Goal: Find contact information

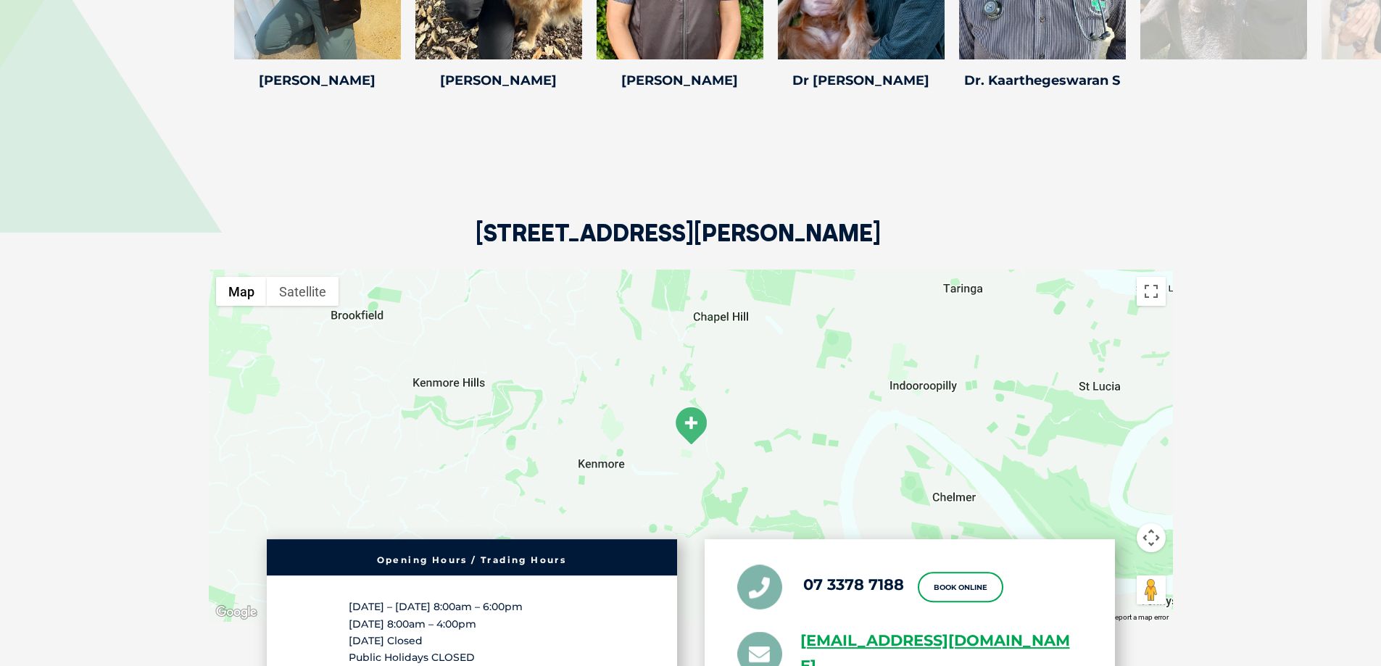
scroll to position [2827, 0]
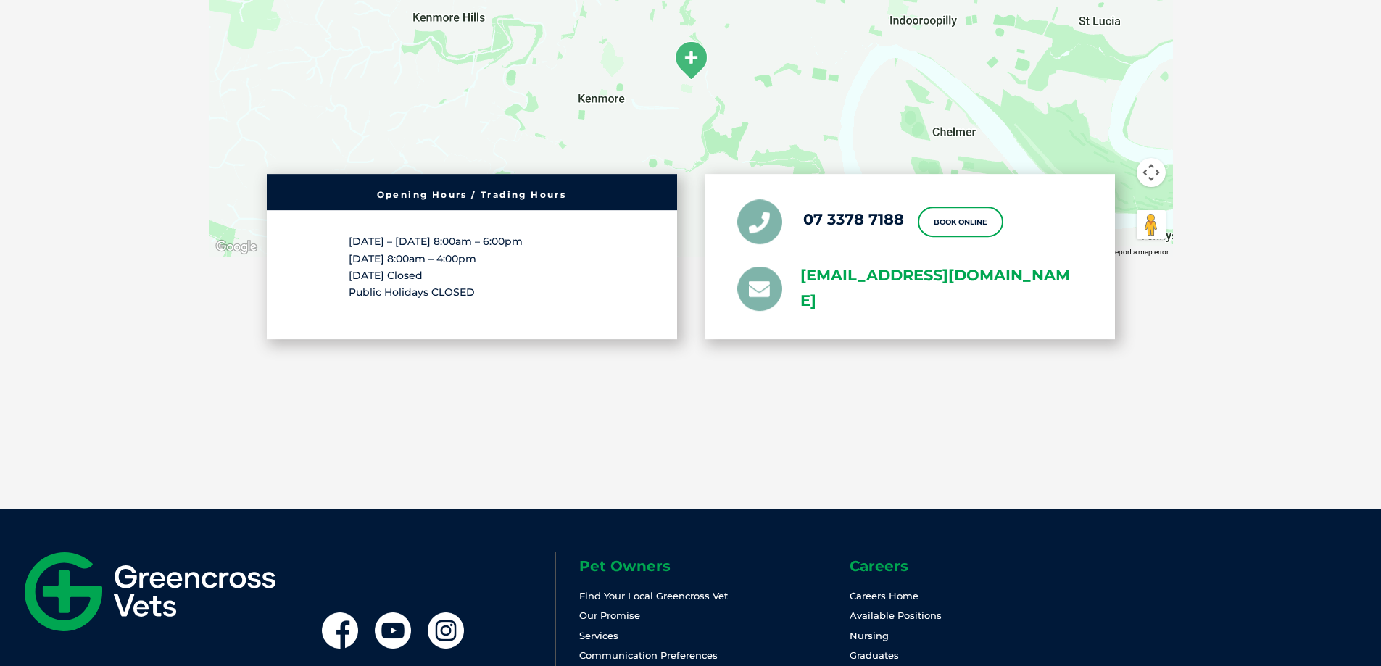
drag, startPoint x: 789, startPoint y: 251, endPoint x: 867, endPoint y: 283, distance: 84.1
click at [889, 296] on li "[EMAIL_ADDRESS][DOMAIN_NAME]" at bounding box center [909, 289] width 345 height 51
click at [350, 337] on div "[STREET_ADDRESS][PERSON_NAME] ← Move left → Move right ↑ Move up ↓ Move down + …" at bounding box center [690, 75] width 993 height 694
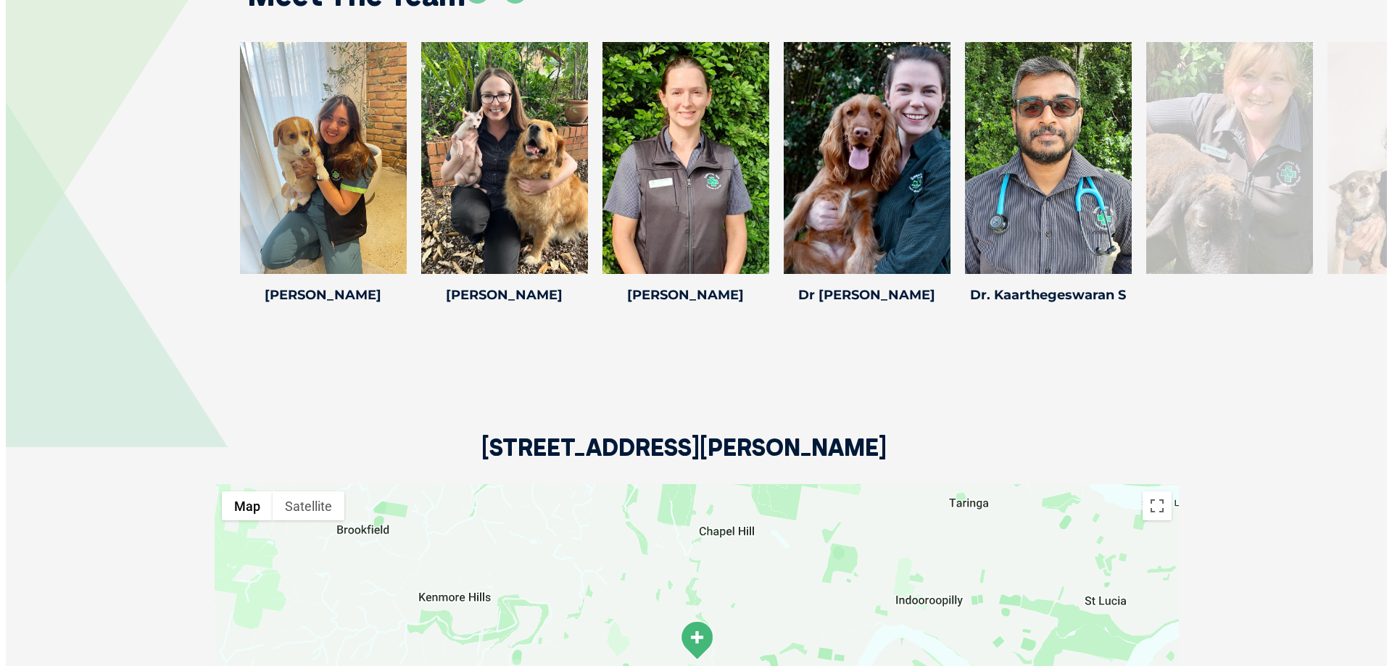
scroll to position [2174, 0]
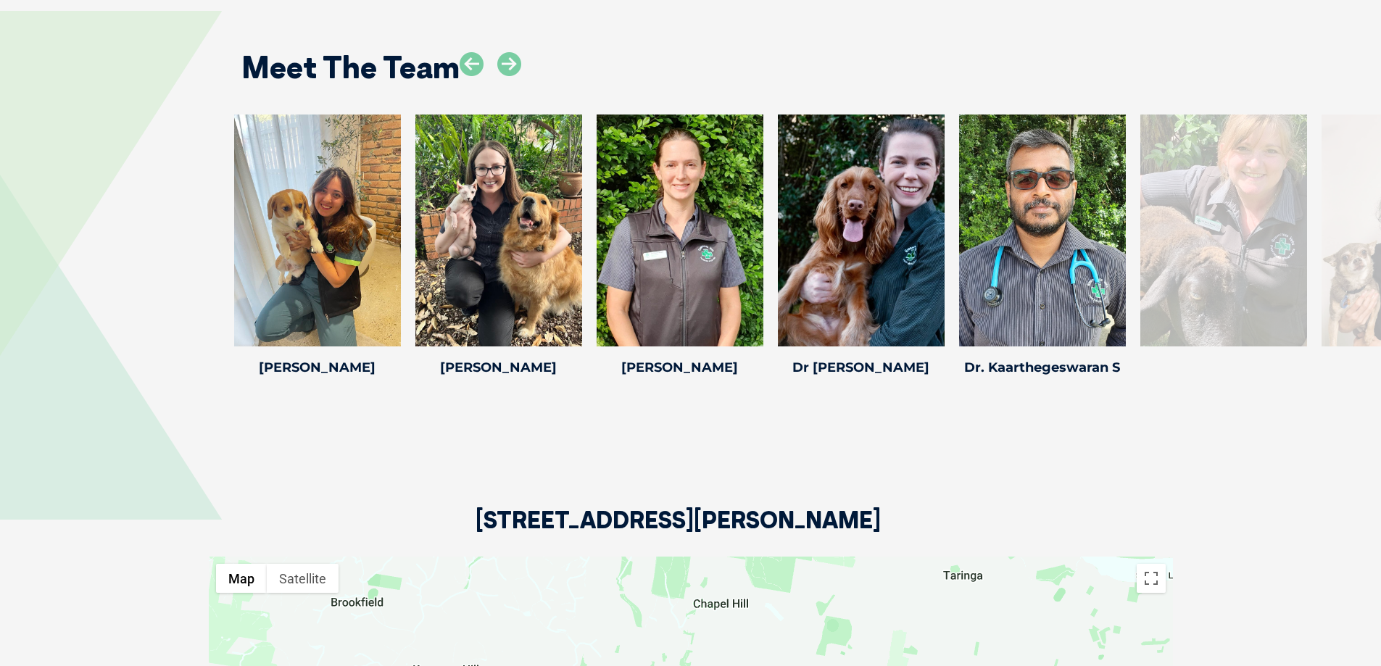
click at [1221, 235] on div at bounding box center [1223, 231] width 167 height 232
drag, startPoint x: 970, startPoint y: 240, endPoint x: 780, endPoint y: 215, distance: 191.5
click at [1140, 217] on div at bounding box center [1223, 231] width 167 height 232
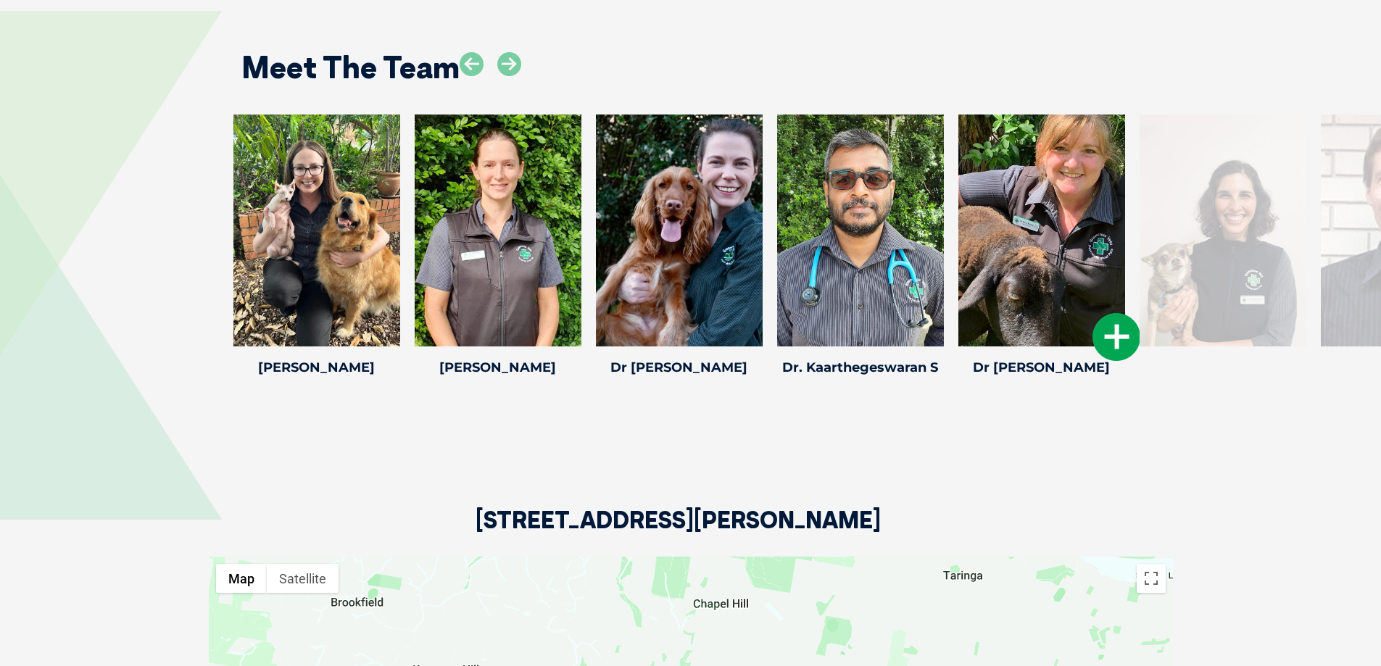
drag, startPoint x: 739, startPoint y: 212, endPoint x: 952, endPoint y: 235, distance: 215.0
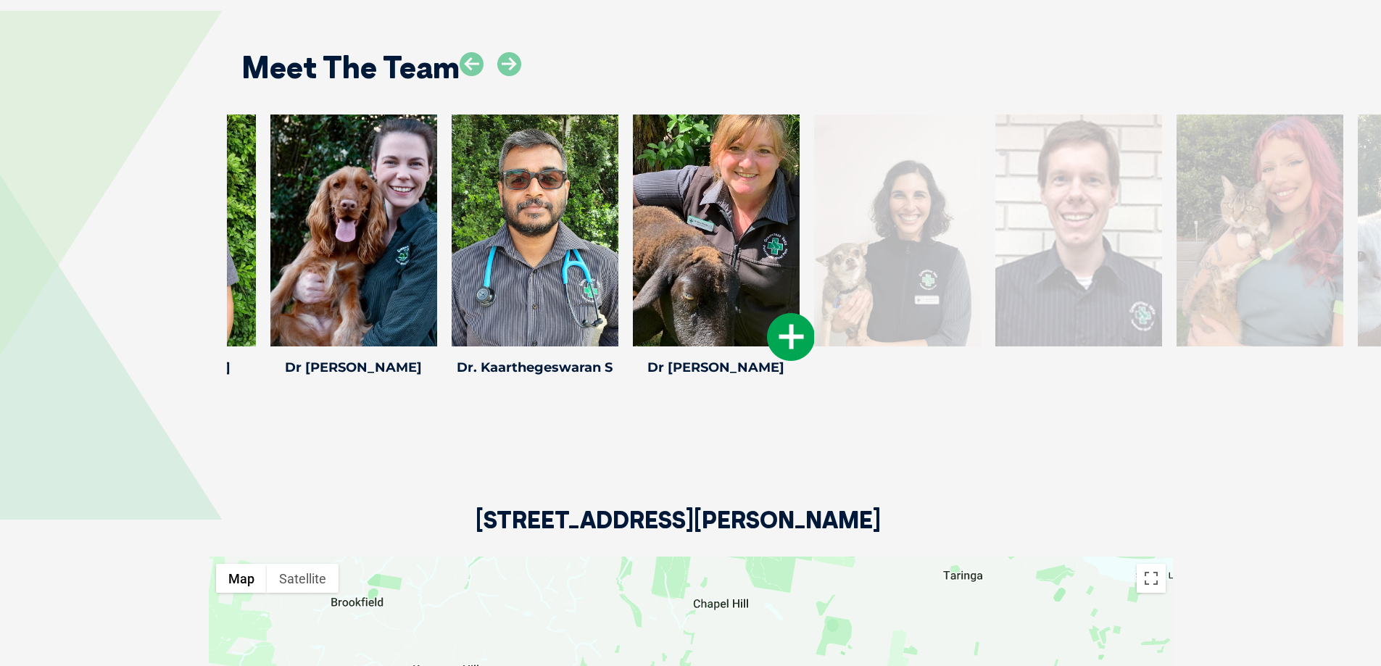
drag, startPoint x: 1104, startPoint y: 244, endPoint x: 754, endPoint y: 229, distance: 350.4
click at [759, 230] on div at bounding box center [716, 231] width 167 height 232
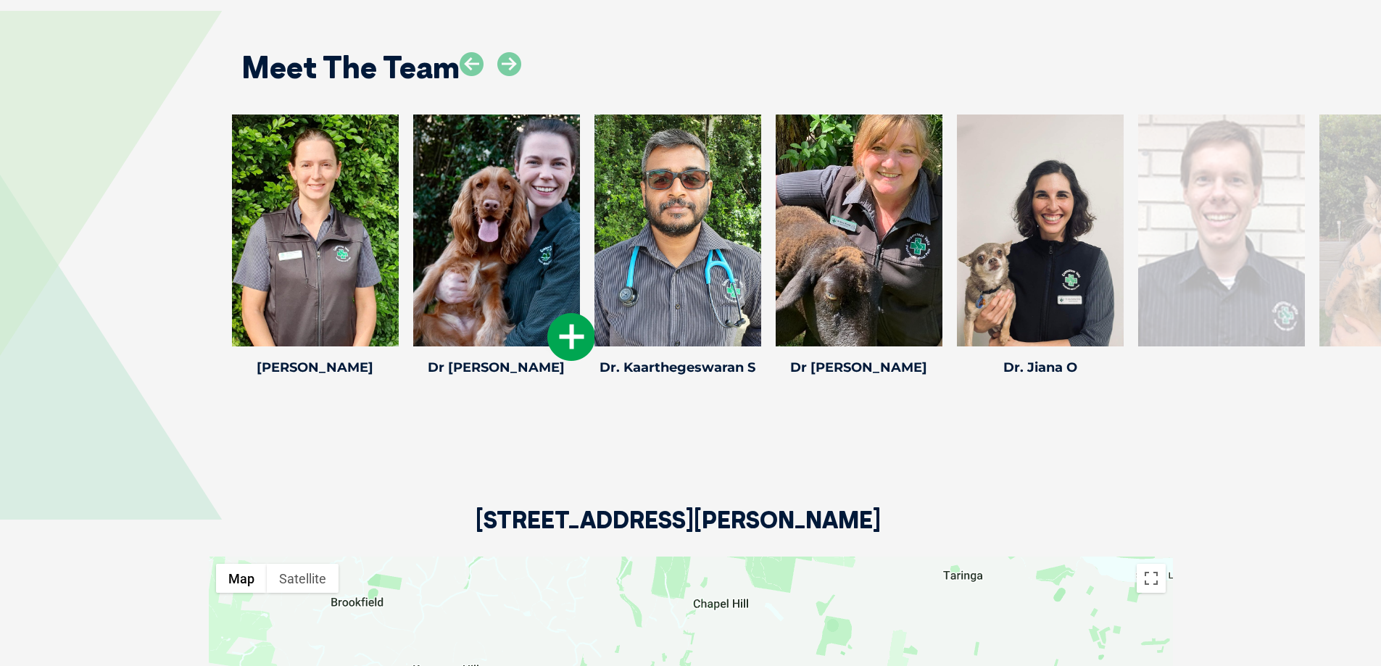
drag, startPoint x: 1078, startPoint y: 240, endPoint x: 833, endPoint y: 225, distance: 245.4
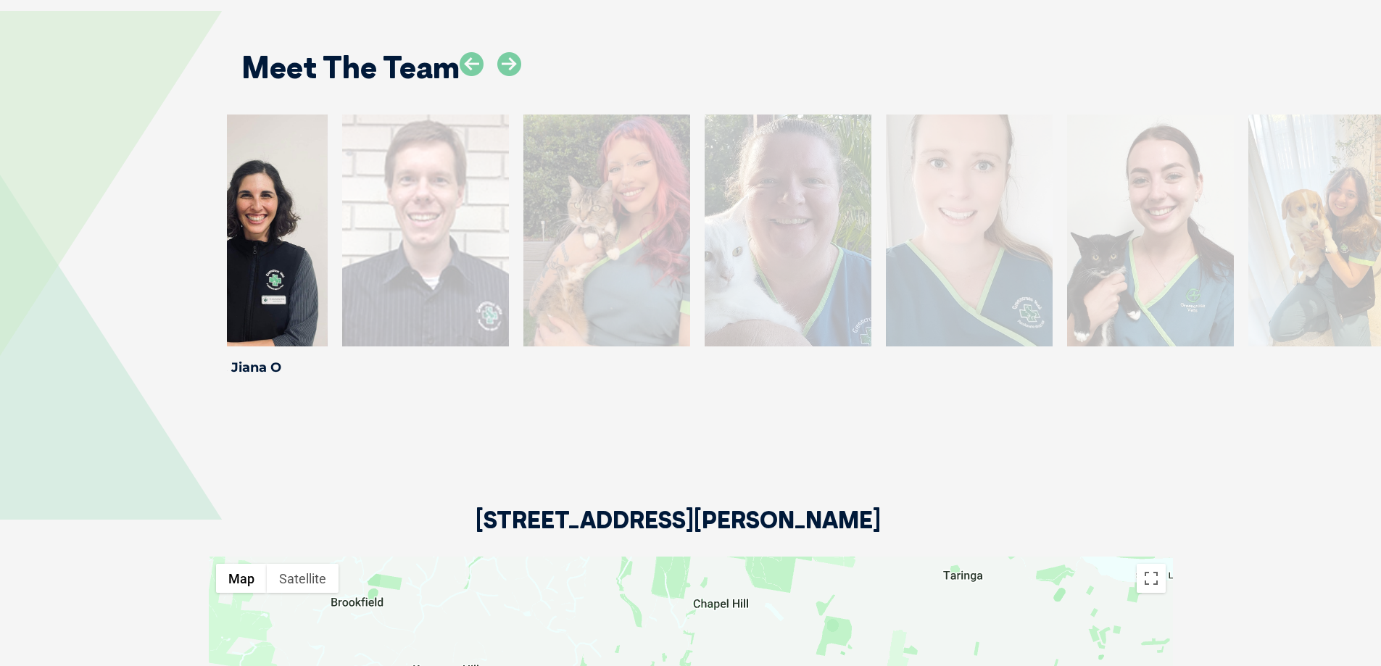
drag, startPoint x: 1085, startPoint y: 207, endPoint x: 341, endPoint y: 207, distance: 744.3
click at [342, 207] on div at bounding box center [425, 231] width 167 height 232
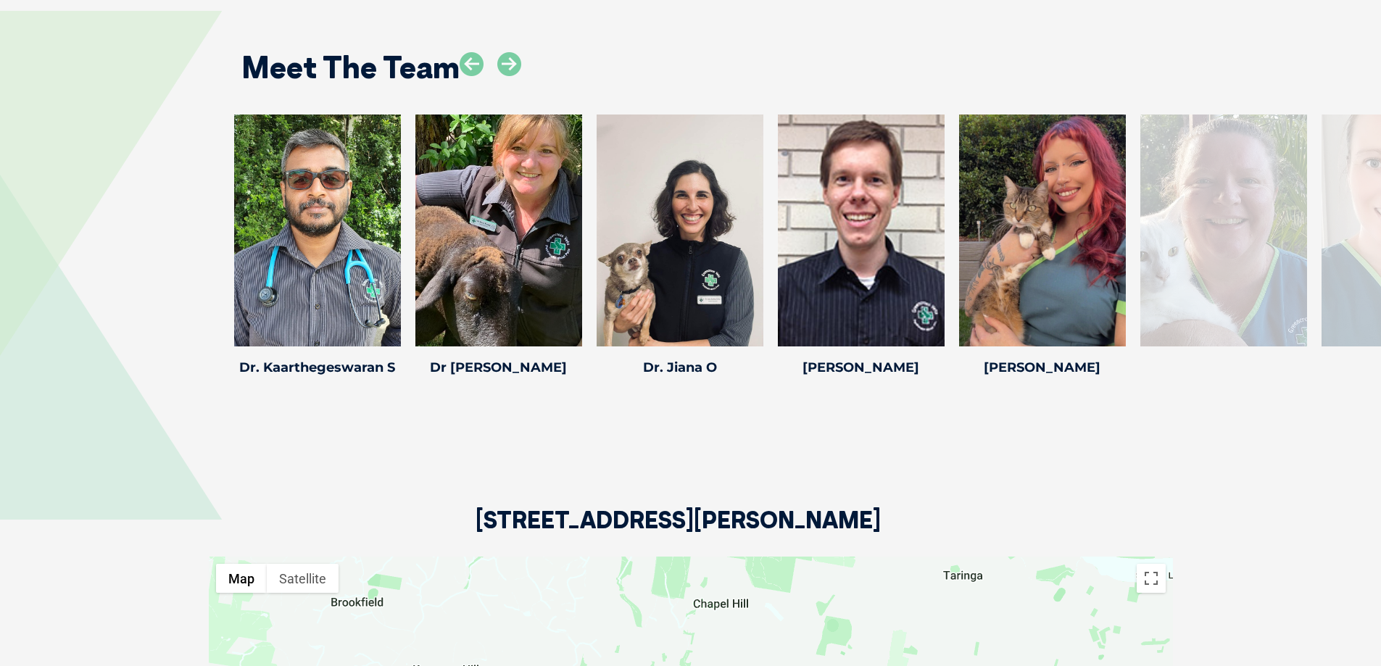
drag, startPoint x: 998, startPoint y: 233, endPoint x: 101, endPoint y: 213, distance: 896.8
click at [102, 215] on div "[PERSON_NAME] [PERSON_NAME] Veterinarian [PERSON_NAME] has been a part of the G…" at bounding box center [690, 248] width 1381 height 267
click at [1120, 317] on icon at bounding box center [1117, 337] width 48 height 48
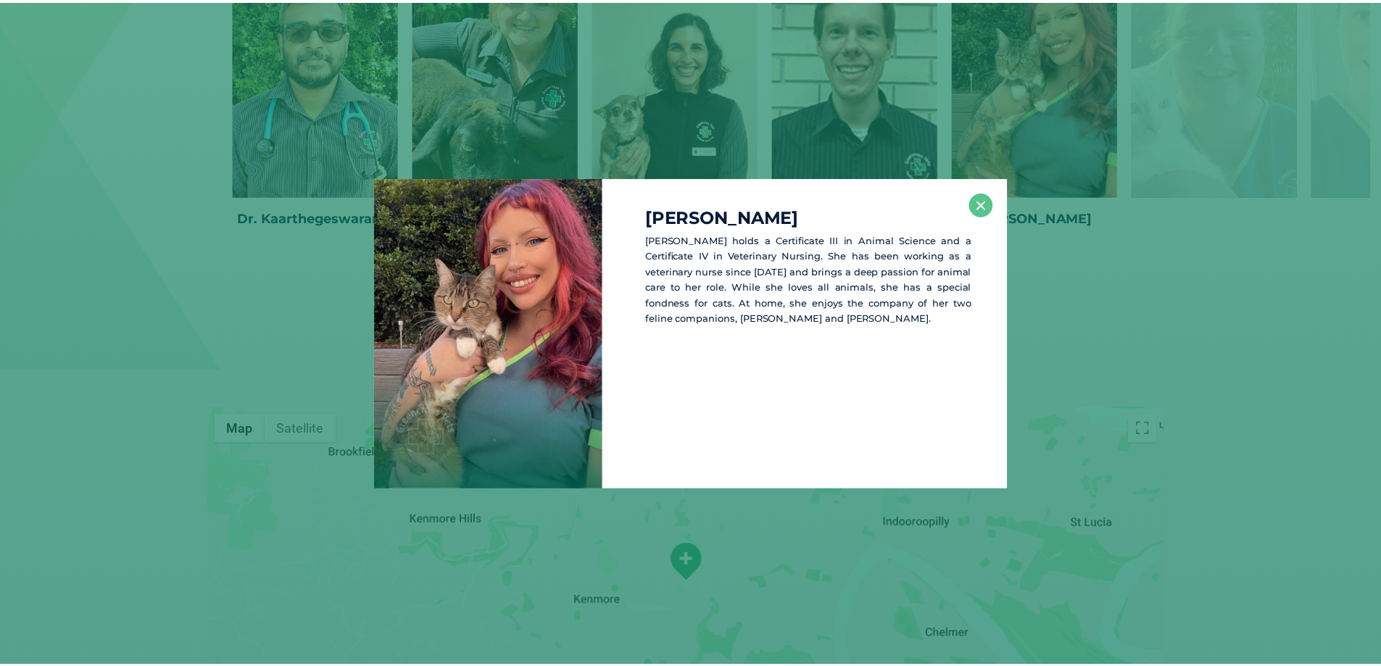
scroll to position [2325, 0]
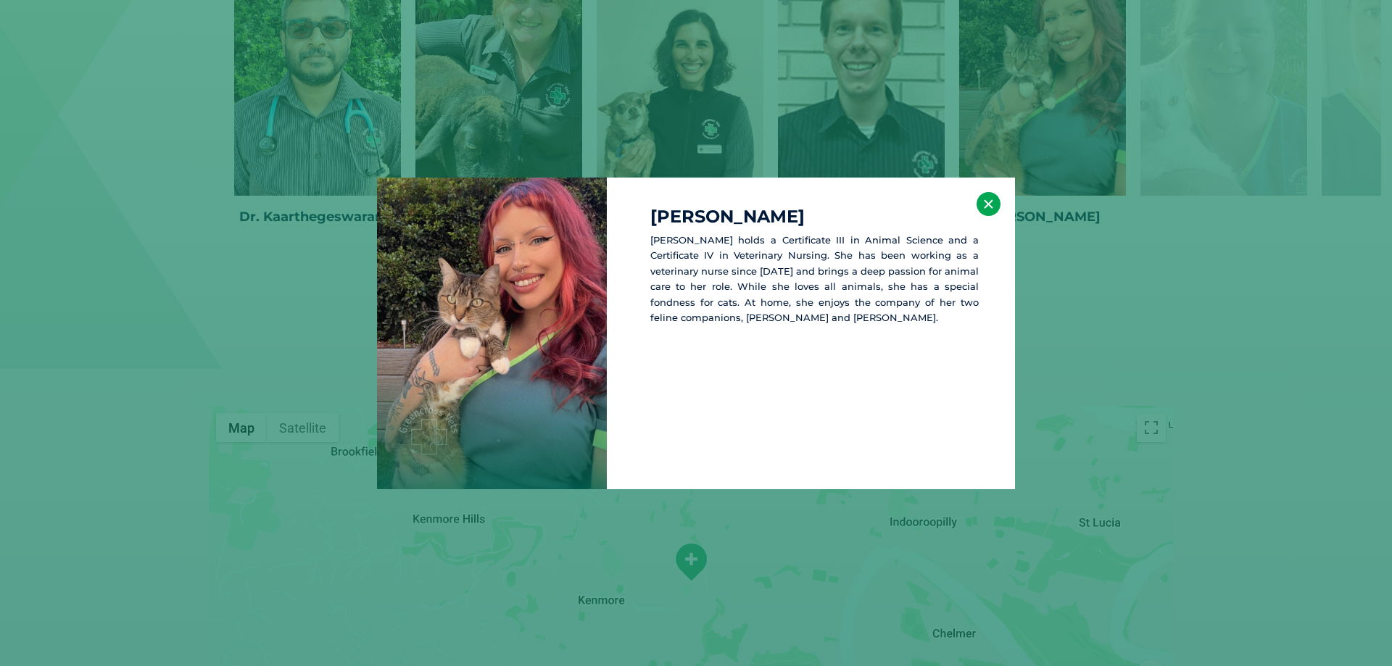
click at [986, 203] on button "×" at bounding box center [988, 204] width 24 height 24
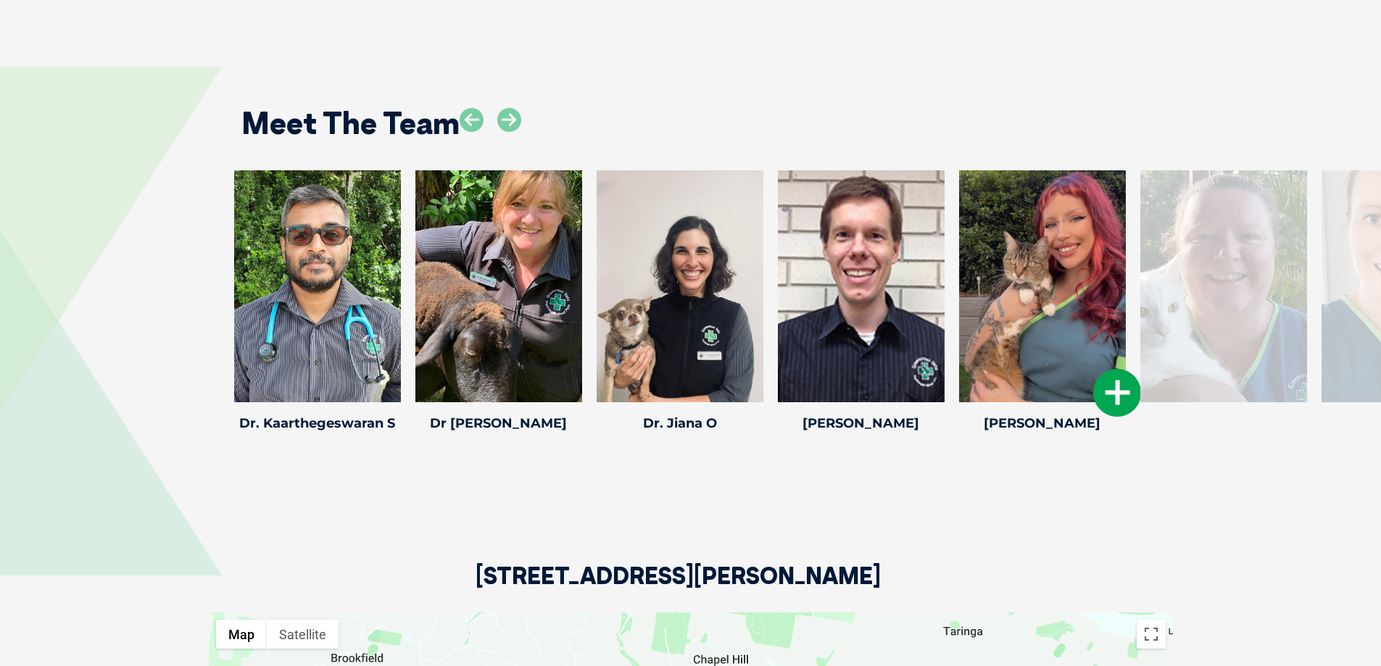
scroll to position [2108, 0]
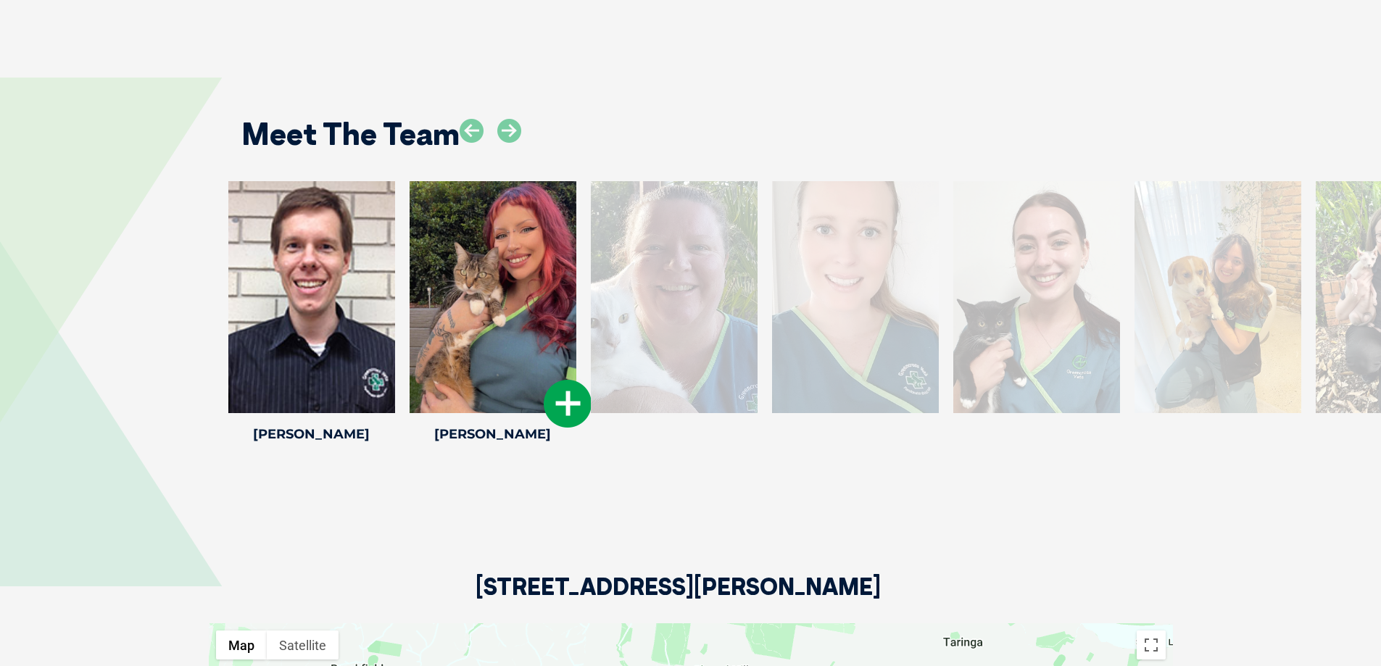
drag, startPoint x: 1061, startPoint y: 257, endPoint x: 445, endPoint y: 259, distance: 616.0
click at [445, 259] on div at bounding box center [492, 297] width 167 height 232
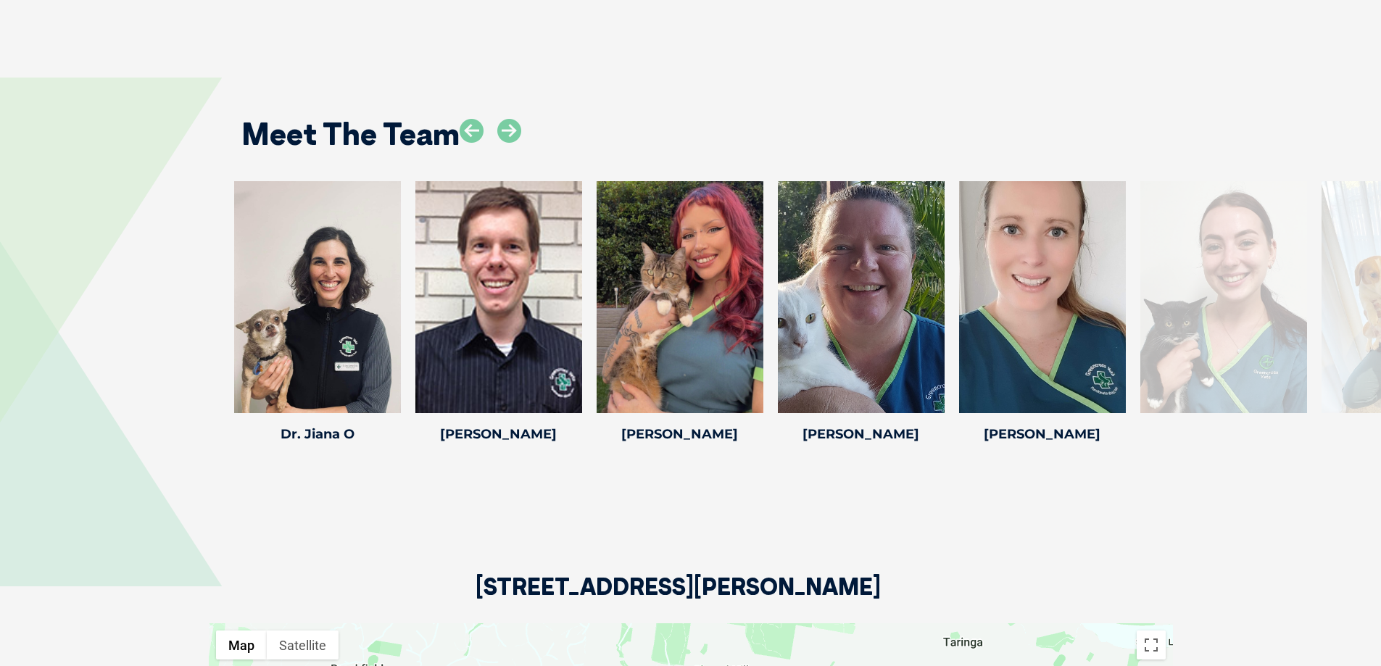
drag, startPoint x: 1054, startPoint y: 266, endPoint x: 191, endPoint y: 277, distance: 863.3
click at [191, 277] on div "[PERSON_NAME] [PERSON_NAME] Veterinarian [PERSON_NAME] has been a part of the G…" at bounding box center [690, 314] width 1381 height 267
drag, startPoint x: 1023, startPoint y: 246, endPoint x: 709, endPoint y: 257, distance: 314.8
click at [958, 258] on div at bounding box center [1041, 297] width 167 height 232
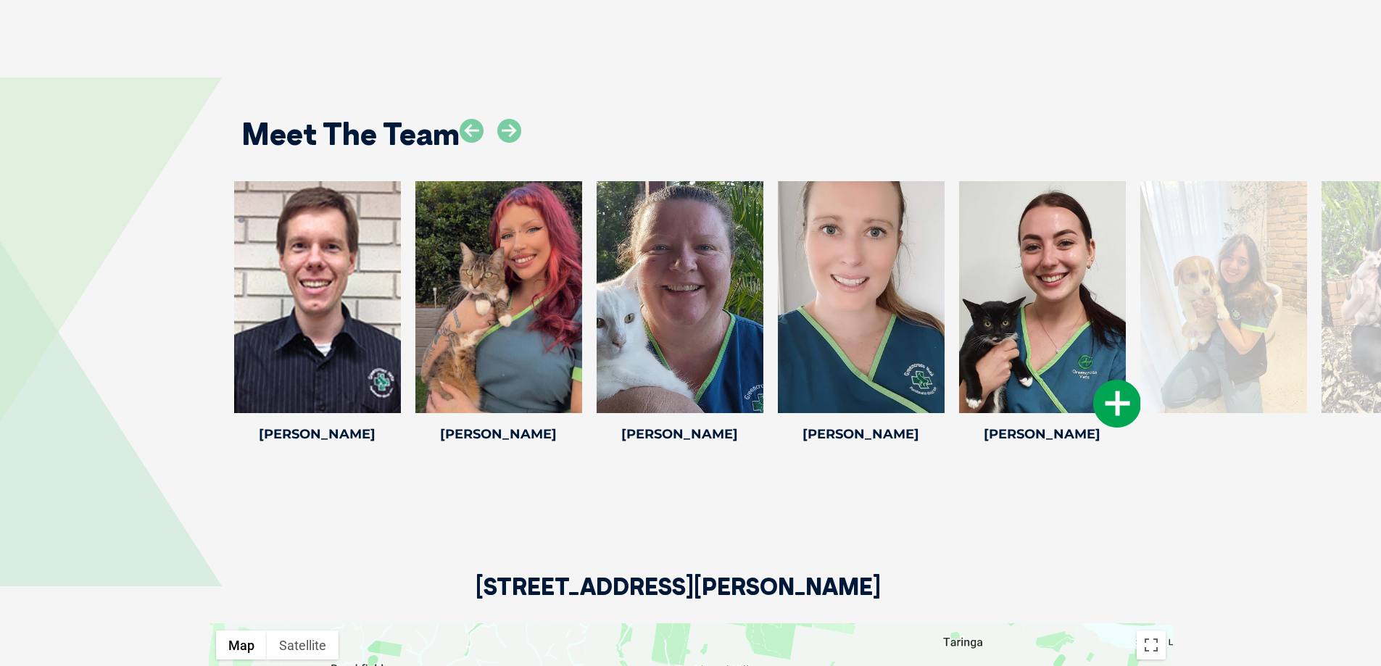
click at [1137, 386] on icon at bounding box center [1117, 404] width 48 height 48
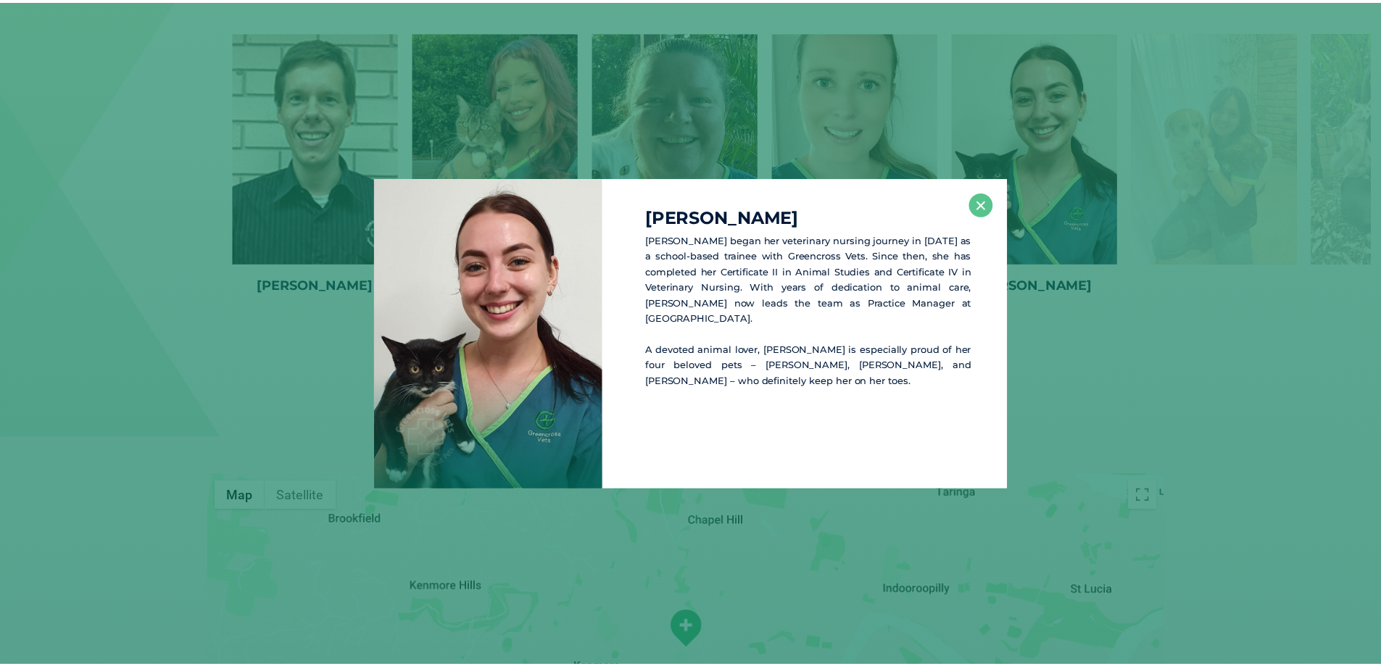
scroll to position [2258, 0]
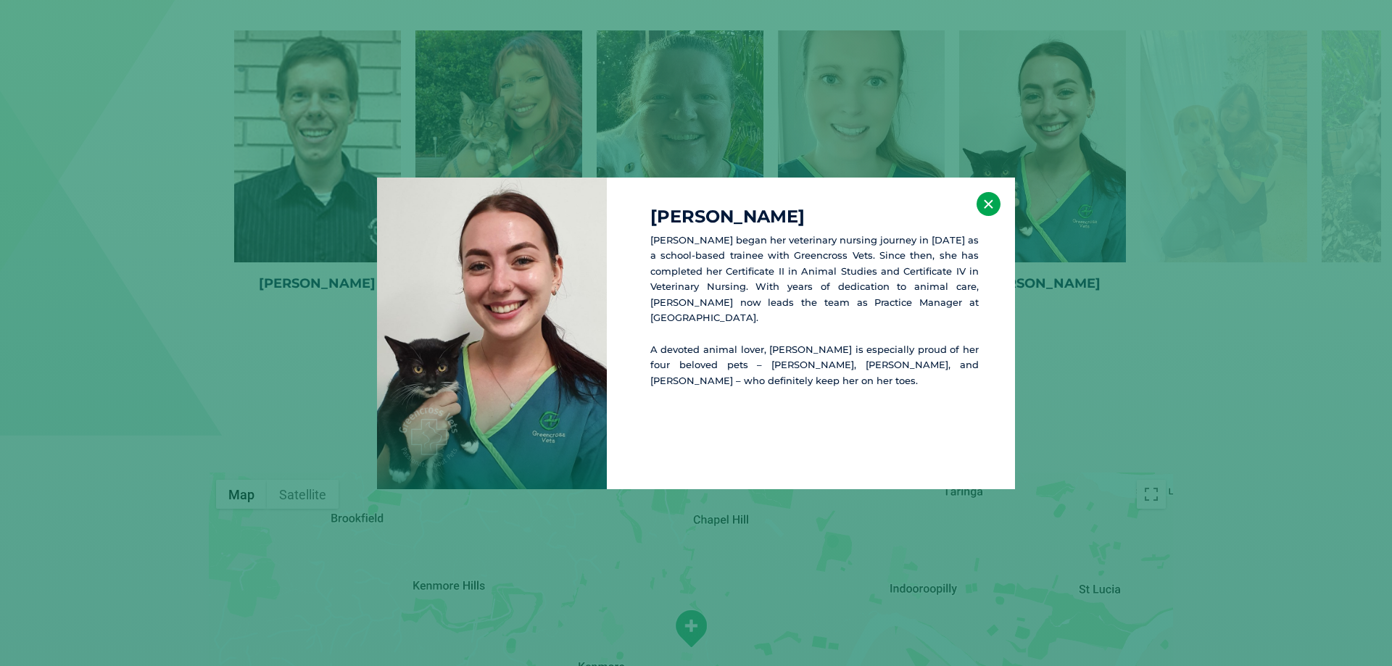
click at [986, 197] on button "×" at bounding box center [988, 204] width 24 height 24
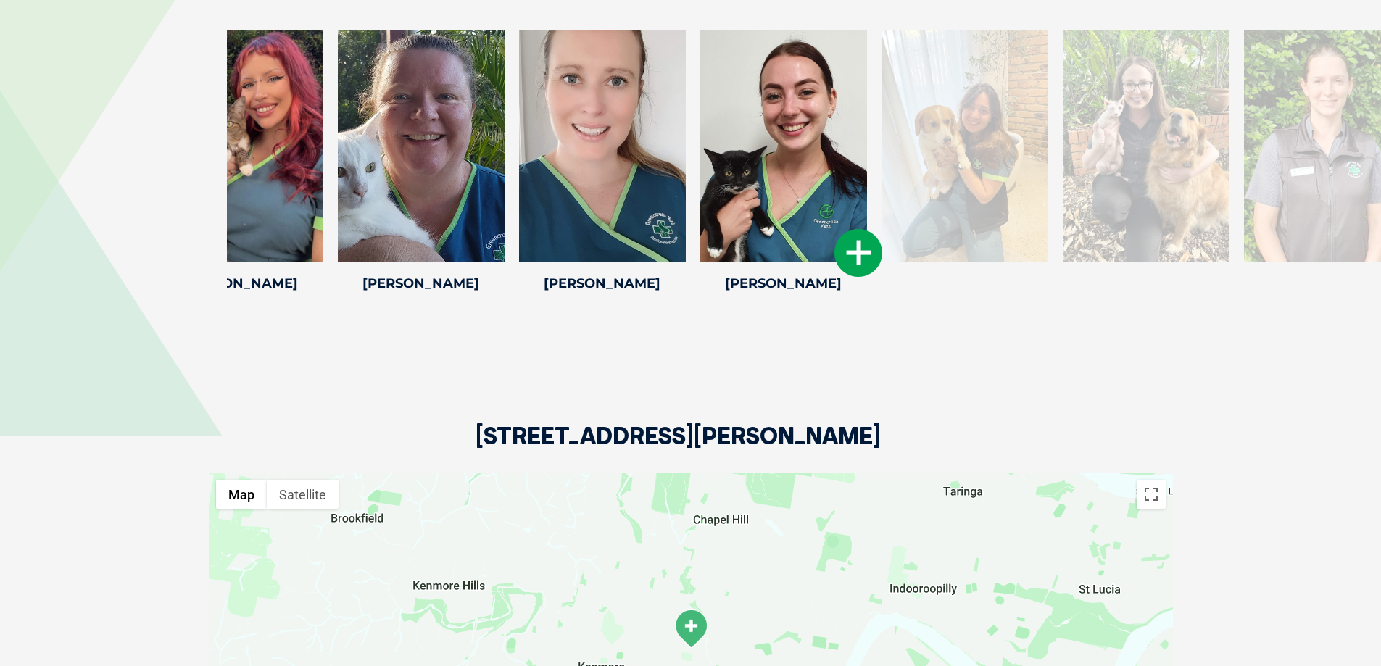
drag, startPoint x: 1025, startPoint y: 172, endPoint x: 766, endPoint y: 194, distance: 259.6
click at [766, 194] on div at bounding box center [783, 146] width 167 height 232
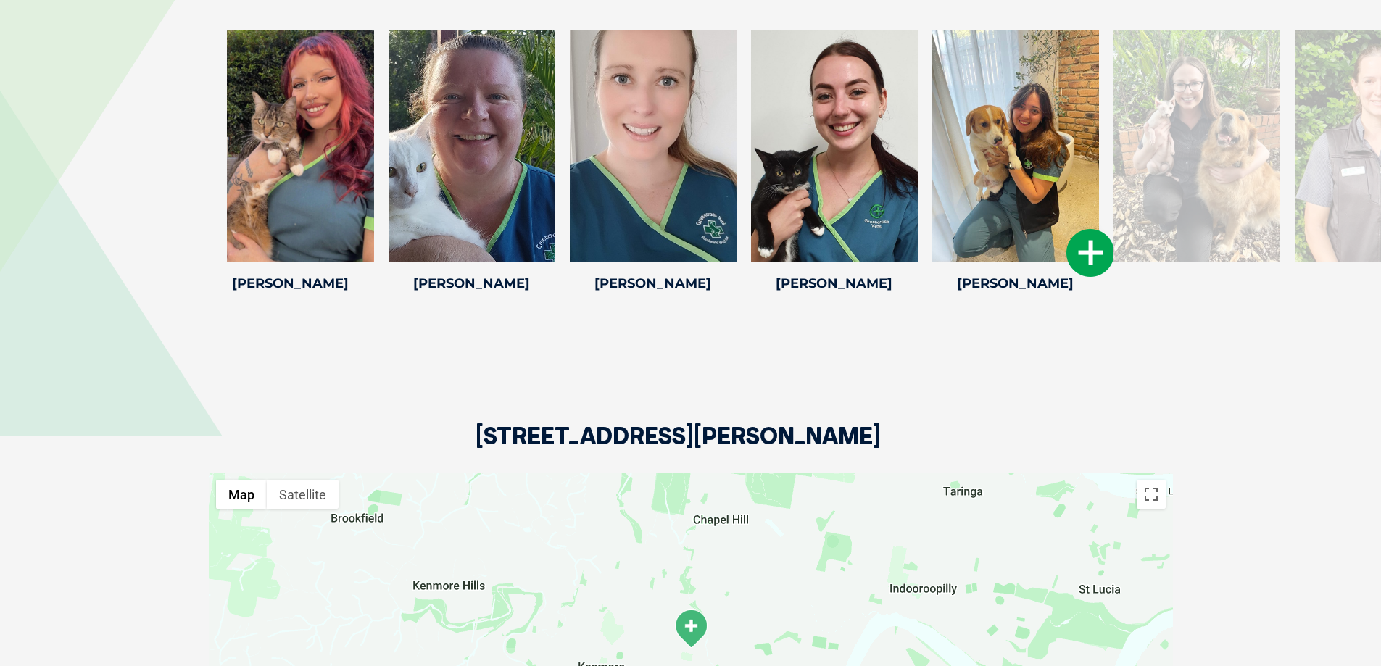
drag, startPoint x: 1028, startPoint y: 200, endPoint x: 791, endPoint y: 192, distance: 237.9
click at [932, 192] on div at bounding box center [1015, 146] width 167 height 232
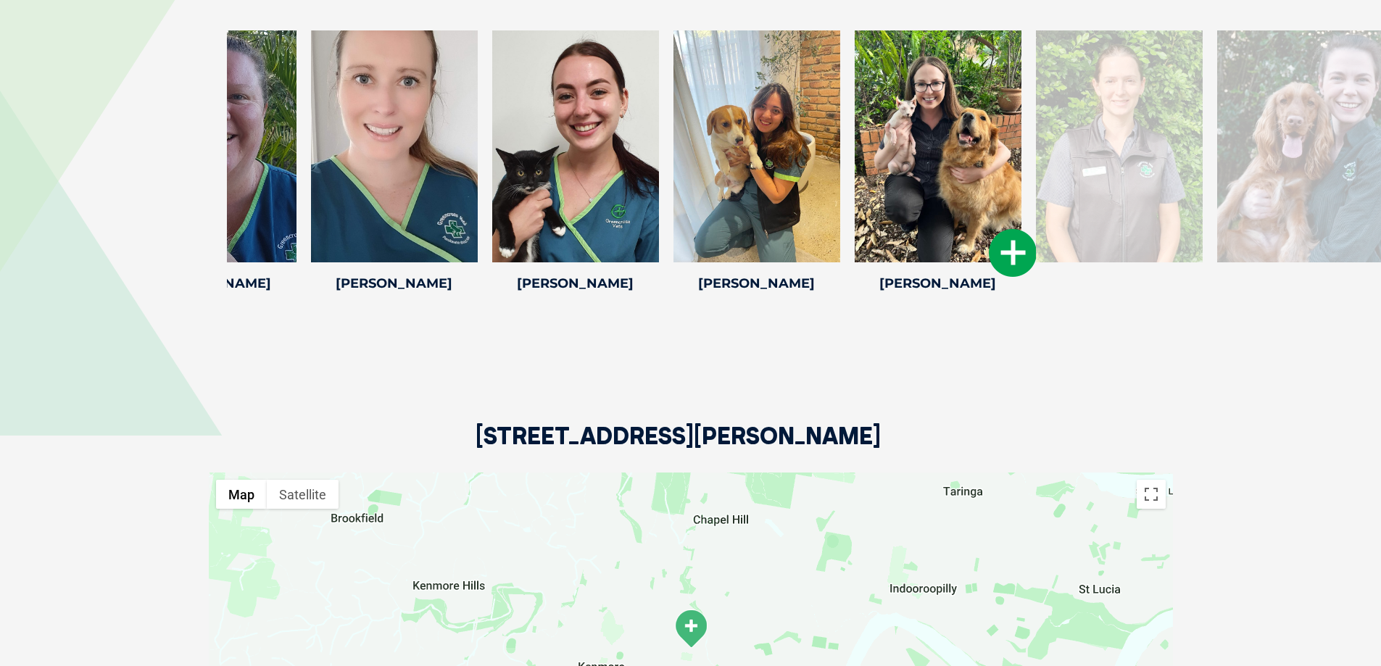
drag, startPoint x: 1007, startPoint y: 189, endPoint x: 825, endPoint y: 203, distance: 182.4
click at [854, 203] on div at bounding box center [937, 146] width 167 height 232
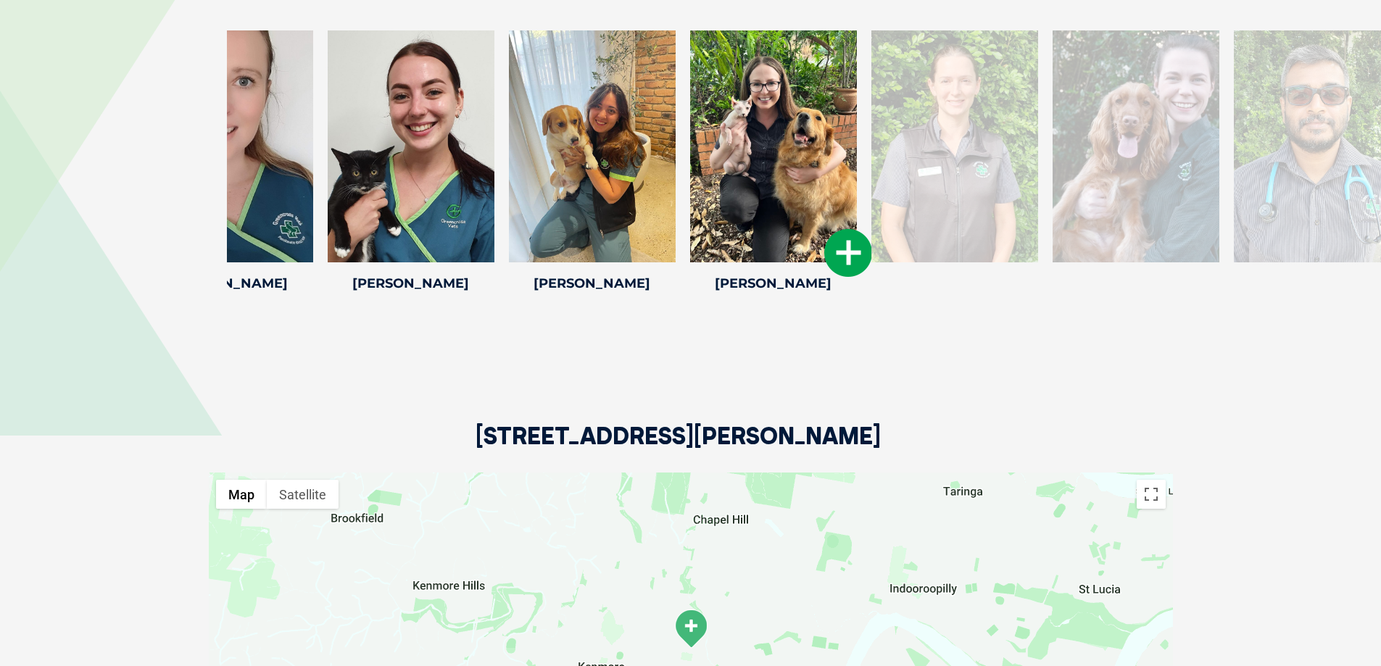
drag, startPoint x: 810, startPoint y: 161, endPoint x: 606, endPoint y: 167, distance: 203.7
click at [690, 168] on div at bounding box center [773, 146] width 167 height 232
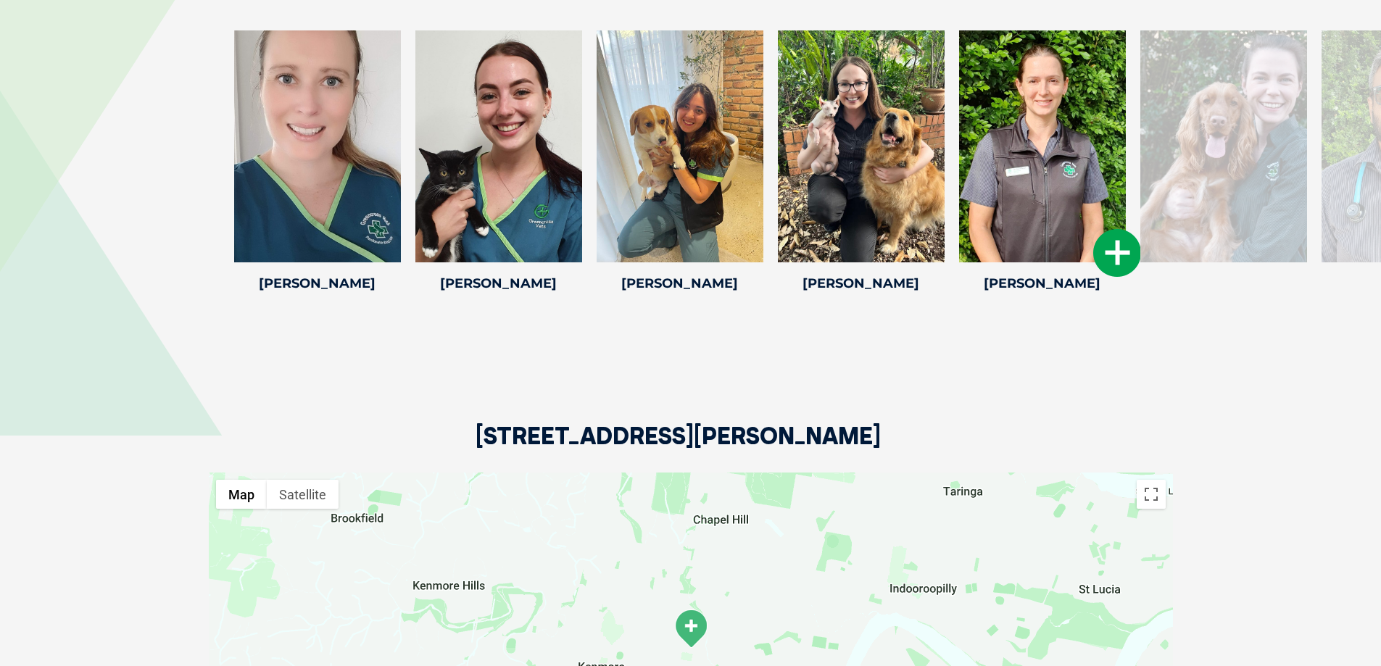
click at [1111, 243] on icon at bounding box center [1117, 253] width 48 height 48
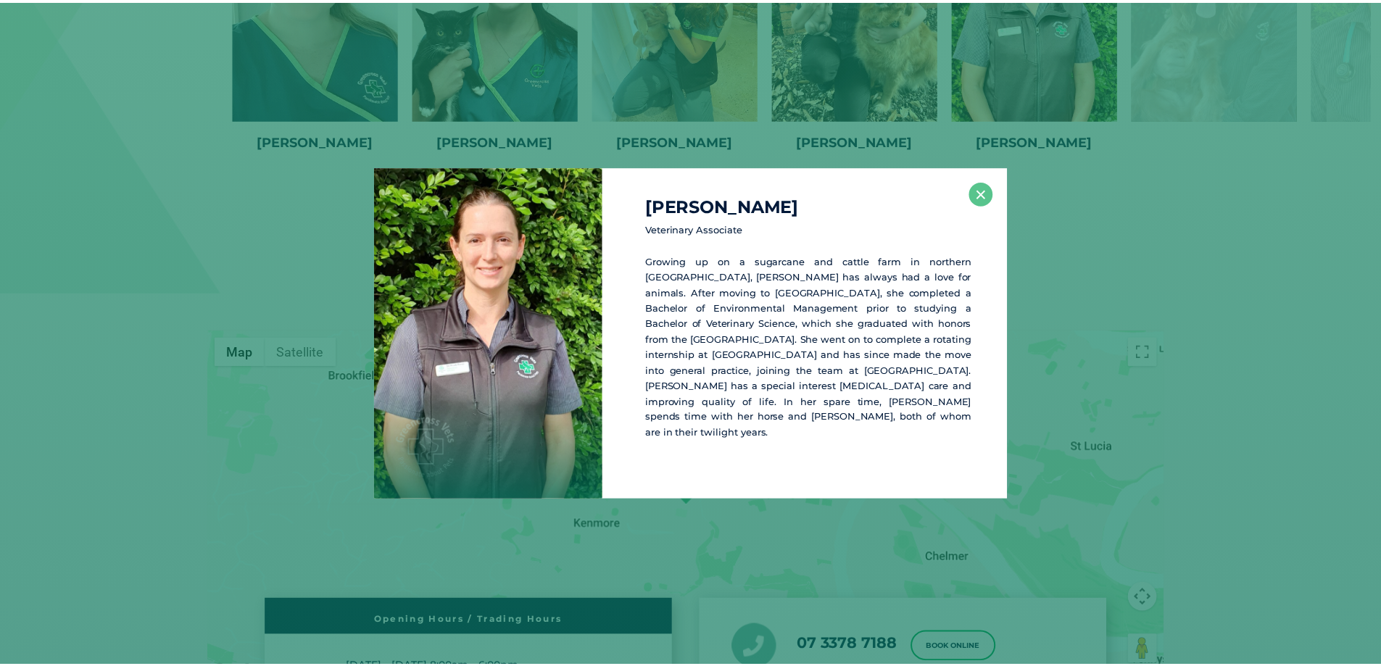
scroll to position [2409, 0]
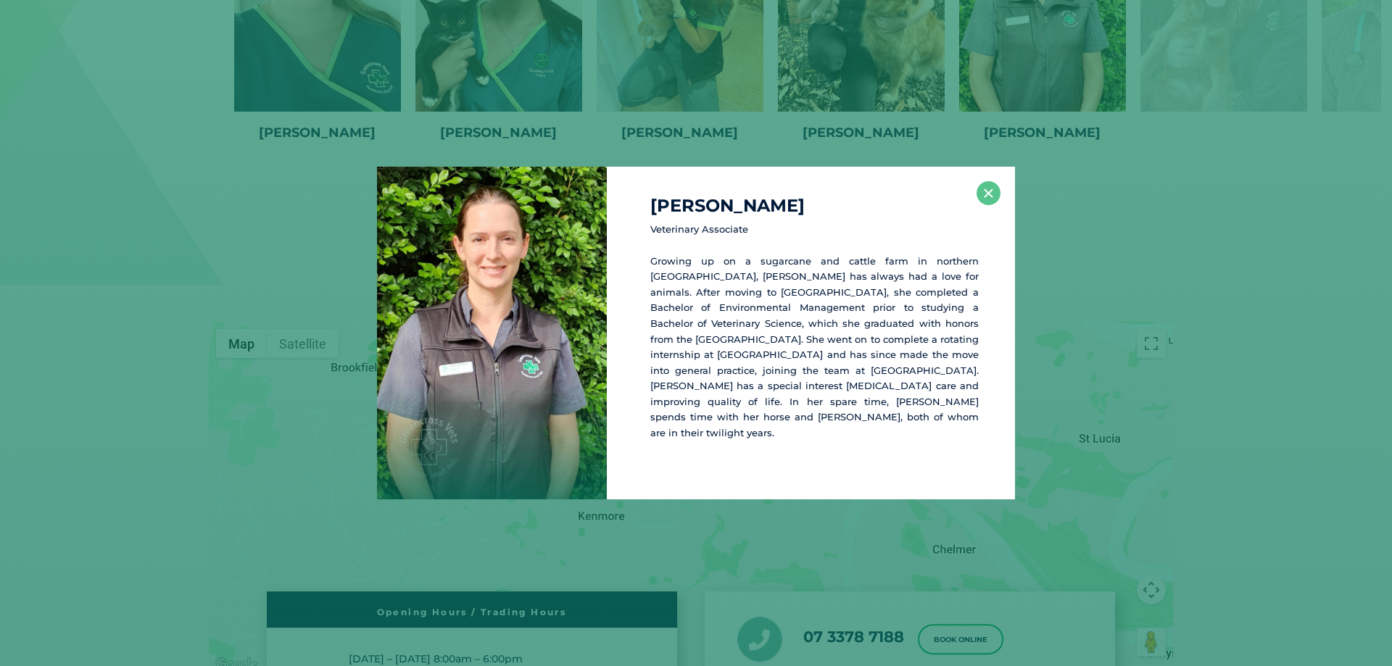
click at [978, 215] on h4 "[PERSON_NAME]" at bounding box center [814, 205] width 328 height 17
click at [992, 205] on button "×" at bounding box center [988, 193] width 24 height 24
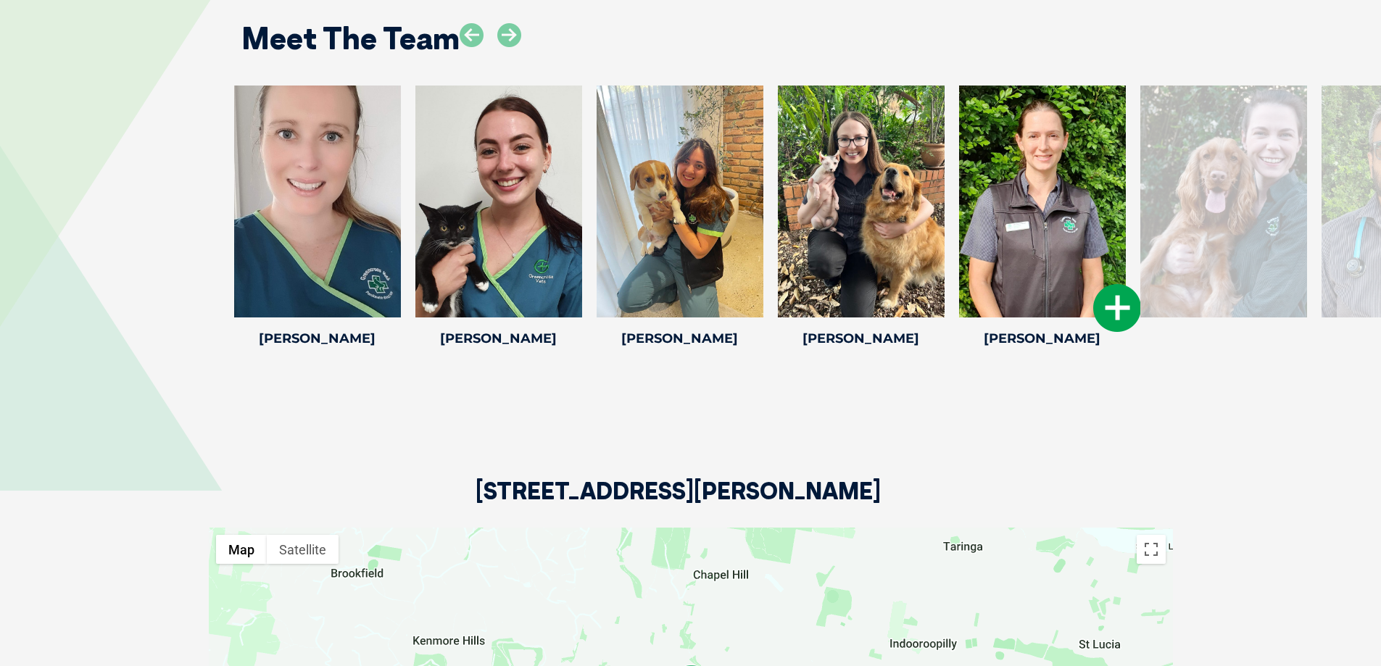
scroll to position [2192, 0]
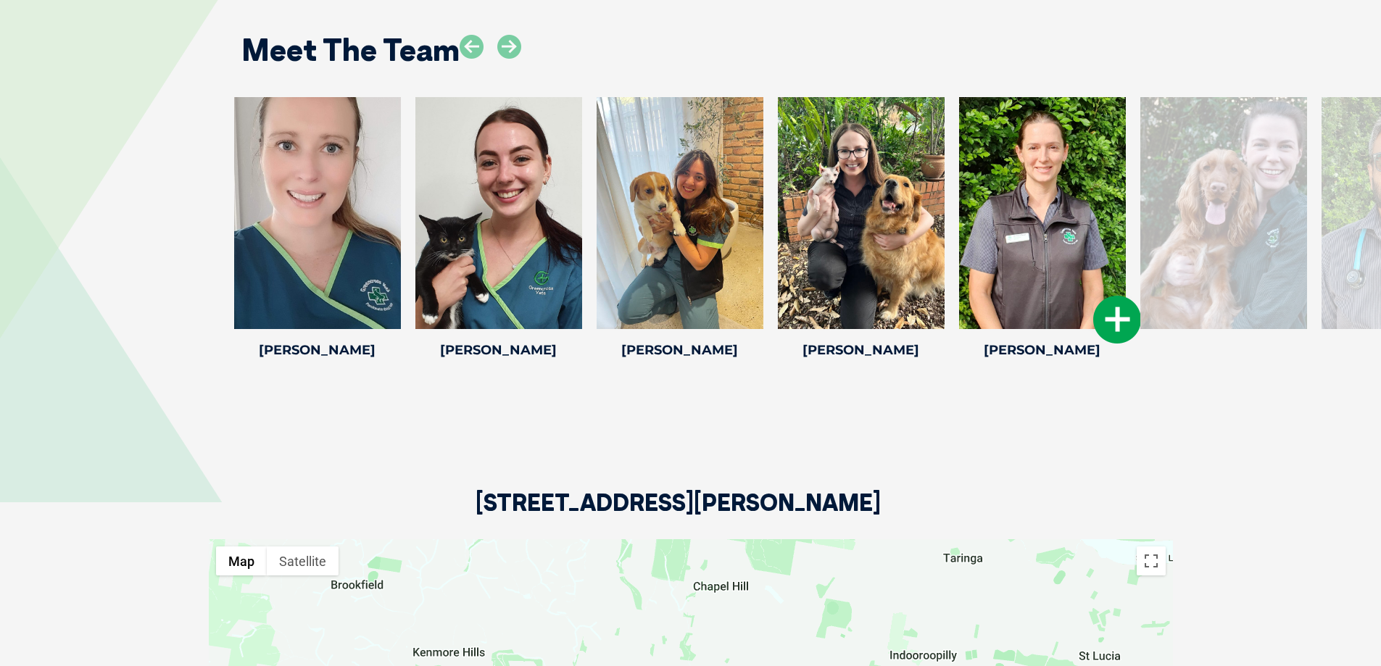
drag, startPoint x: 1102, startPoint y: 219, endPoint x: 733, endPoint y: 179, distance: 371.1
click at [959, 180] on div at bounding box center [1042, 213] width 167 height 232
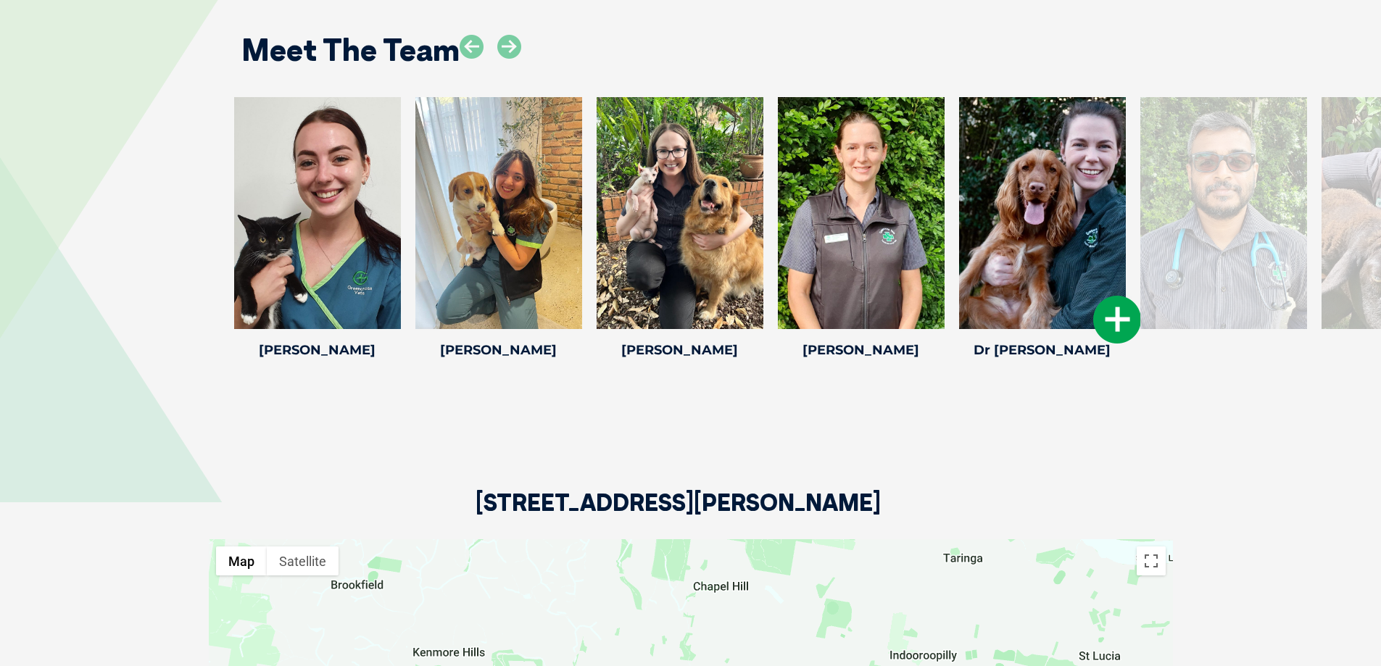
drag, startPoint x: 1020, startPoint y: 182, endPoint x: 576, endPoint y: 157, distance: 444.2
click at [959, 158] on div at bounding box center [1042, 213] width 167 height 232
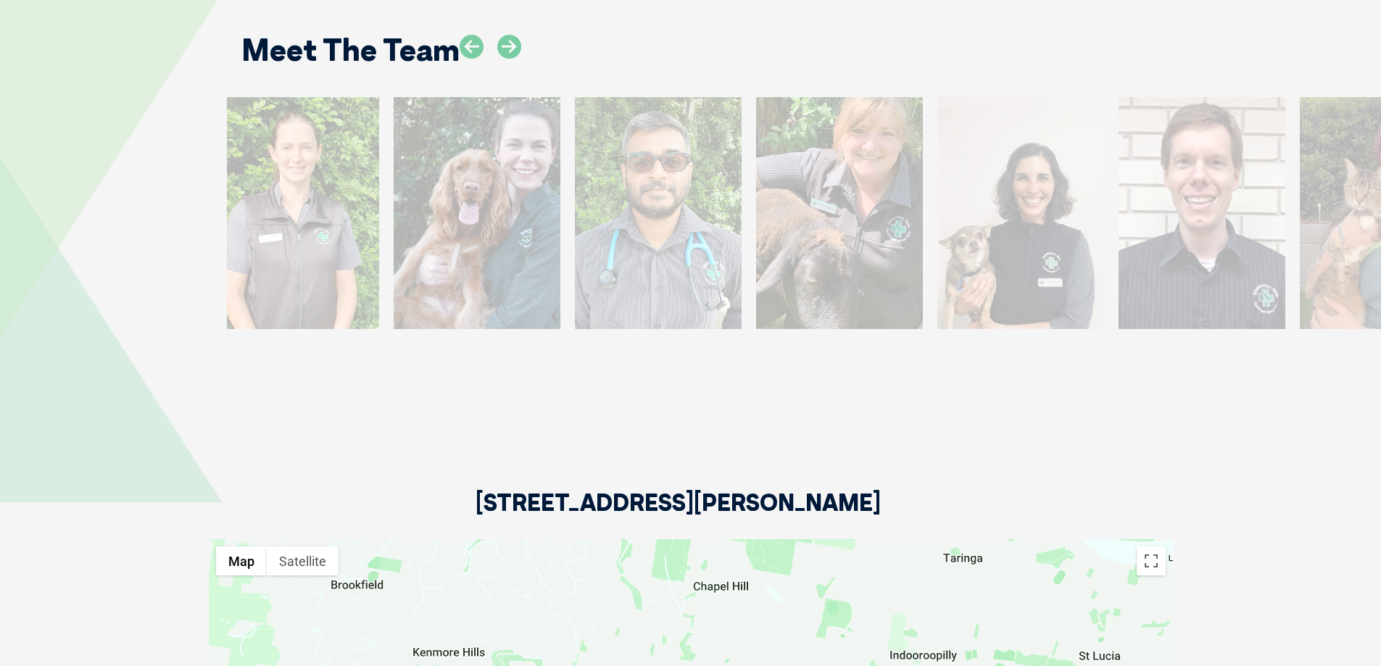
drag, startPoint x: 760, startPoint y: 159, endPoint x: 412, endPoint y: 143, distance: 347.6
click at [413, 144] on div at bounding box center [477, 213] width 167 height 232
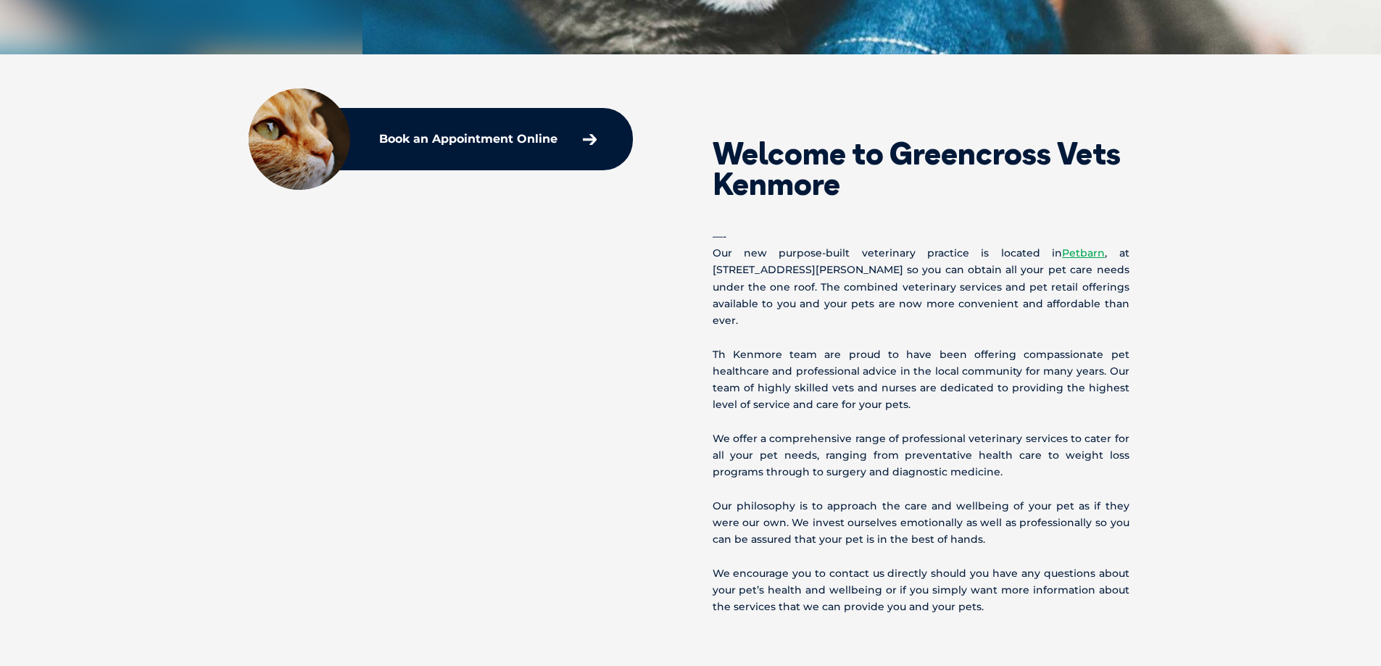
scroll to position [235, 0]
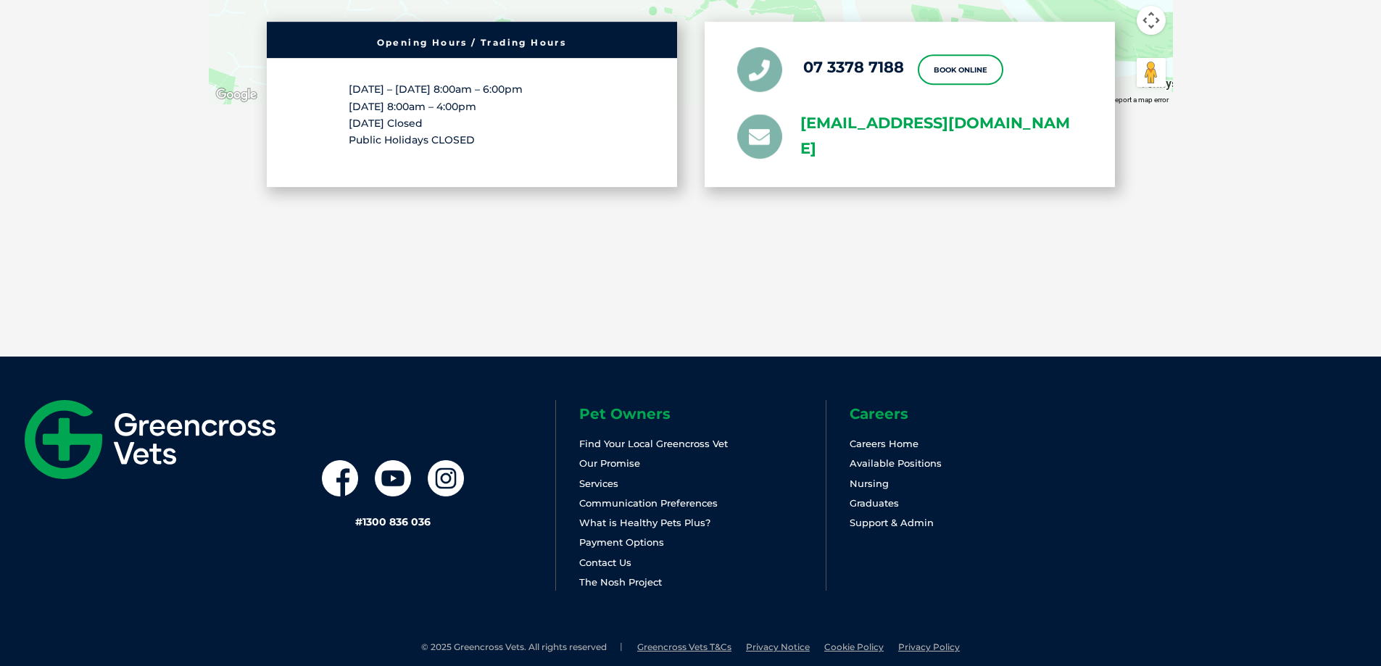
drag, startPoint x: 795, startPoint y: 107, endPoint x: 884, endPoint y: 132, distance: 92.7
click at [884, 132] on li "[EMAIL_ADDRESS][DOMAIN_NAME]" at bounding box center [909, 137] width 345 height 51
